Goal: Complete application form

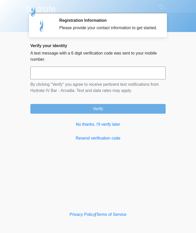
click at [109, 127] on link "No thanks, I'll verify later" at bounding box center [98, 124] width 136 height 6
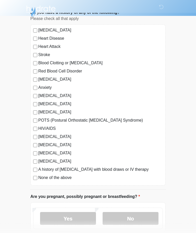
scroll to position [39, 0]
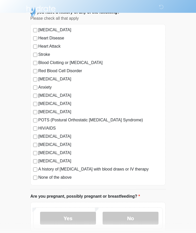
click at [57, 180] on label "None of the above" at bounding box center [100, 177] width 125 height 6
click at [52, 88] on label "Anxiety" at bounding box center [100, 87] width 125 height 6
click at [42, 180] on label "None of the above" at bounding box center [100, 177] width 125 height 6
click at [133, 217] on label "No" at bounding box center [131, 218] width 56 height 13
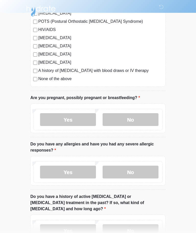
scroll to position [138, 0]
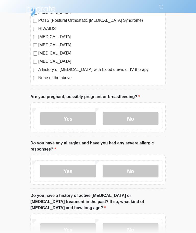
click at [146, 168] on label "No" at bounding box center [131, 170] width 56 height 13
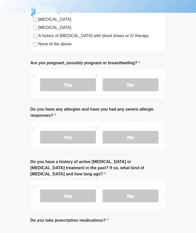
scroll to position [209, 0]
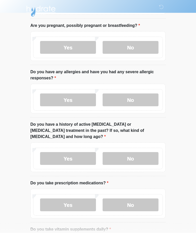
click at [150, 148] on div "Yes No" at bounding box center [98, 158] width 130 height 21
click at [145, 152] on label "No" at bounding box center [131, 158] width 56 height 13
click at [140, 204] on label "No" at bounding box center [131, 204] width 56 height 13
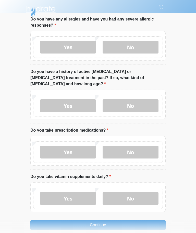
click at [143, 192] on label "No" at bounding box center [131, 198] width 56 height 13
click at [53, 195] on label "Yes" at bounding box center [68, 198] width 56 height 13
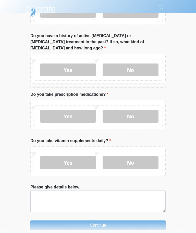
scroll to position [298, 0]
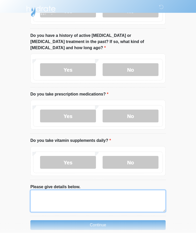
click at [134, 193] on textarea "Please give details below." at bounding box center [98, 201] width 136 height 22
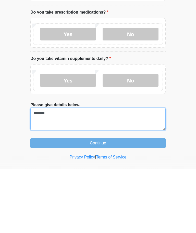
type textarea "*******"
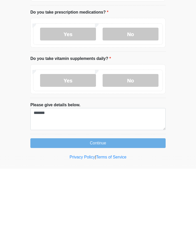
click at [119, 202] on button "Continue" at bounding box center [98, 207] width 136 height 10
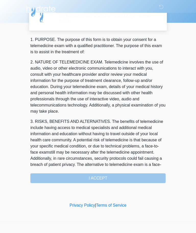
scroll to position [0, 0]
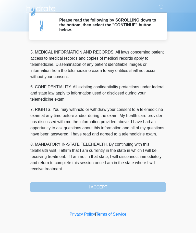
click at [105, 188] on div "1. PURPOSE. The purpose of this form is to obtain your consent for a telemedici…" at bounding box center [98, 119] width 136 height 146
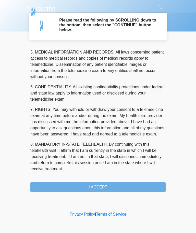
scroll to position [166, 0]
click at [113, 190] on button "I ACCEPT" at bounding box center [98, 187] width 136 height 10
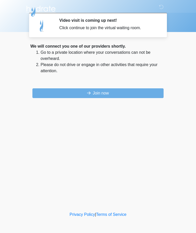
click at [127, 93] on button "Join now" at bounding box center [97, 93] width 131 height 10
